Goal: Information Seeking & Learning: Find specific fact

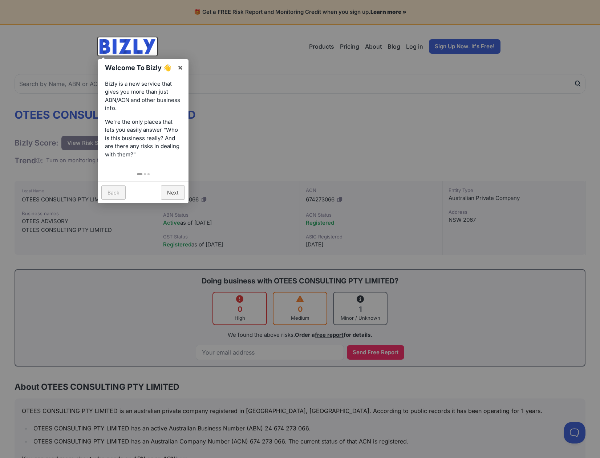
click at [401, 119] on div at bounding box center [300, 229] width 600 height 458
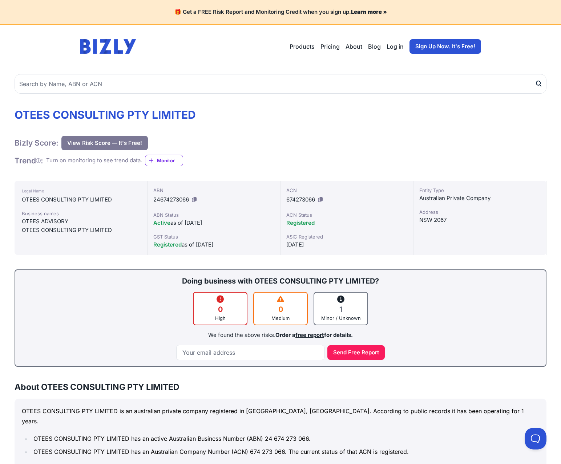
click at [94, 114] on h1 "OTEES CONSULTING PTY LIMITED" at bounding box center [281, 114] width 532 height 13
copy div "OTEES CONSULTING PTY LIMITED"
click at [166, 198] on span "24674273066" at bounding box center [171, 199] width 36 height 7
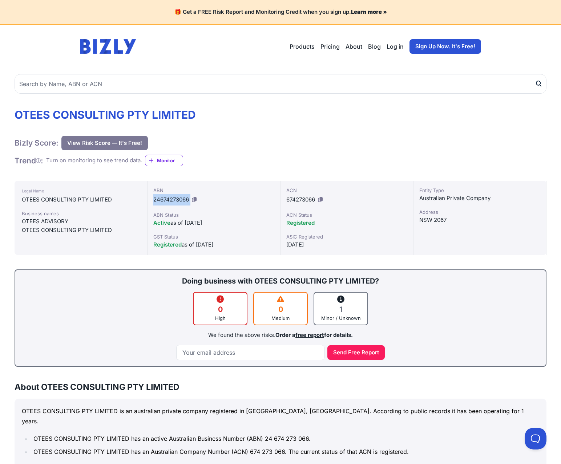
click at [166, 198] on span "24674273066" at bounding box center [171, 199] width 36 height 7
copy div "24674273066"
click at [168, 204] on div "ABN 24674273066" at bounding box center [213, 196] width 121 height 19
click at [160, 199] on span "24674273066" at bounding box center [171, 199] width 36 height 7
drag, startPoint x: 160, startPoint y: 199, endPoint x: 183, endPoint y: 201, distance: 22.5
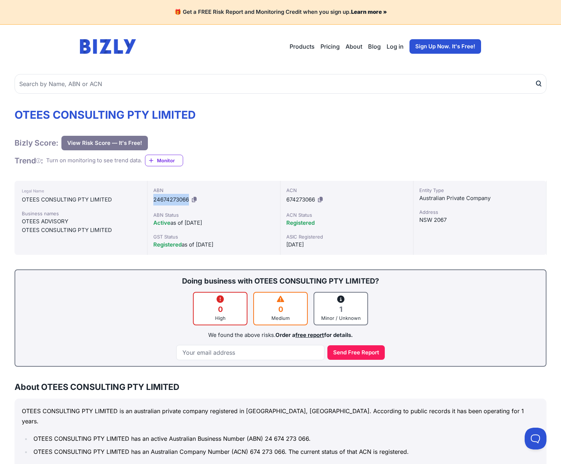
click at [183, 201] on span "24674273066" at bounding box center [171, 199] width 36 height 7
click at [159, 200] on span "24674273066" at bounding box center [171, 199] width 36 height 7
drag, startPoint x: 159, startPoint y: 199, endPoint x: 190, endPoint y: 202, distance: 30.6
click at [190, 202] on div "ABN 24674273066" at bounding box center [213, 196] width 121 height 19
copy span "674273066"
